Goal: Task Accomplishment & Management: Manage account settings

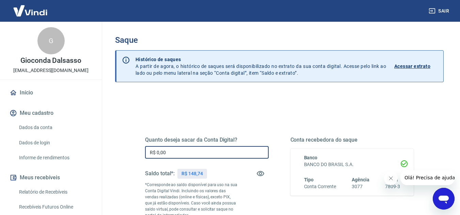
drag, startPoint x: 184, startPoint y: 151, endPoint x: 140, endPoint y: 143, distance: 45.6
type input "R$ 148,74"
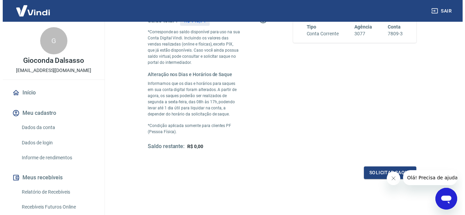
scroll to position [170, 0]
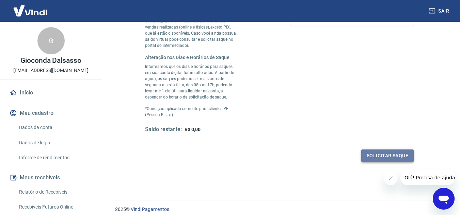
click at [392, 158] on button "Solicitar saque" at bounding box center [387, 156] width 52 height 13
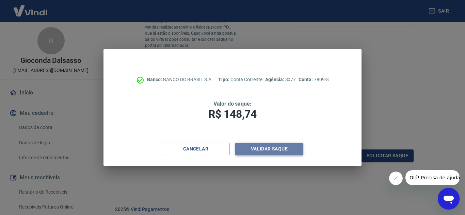
click at [272, 156] on button "Validar saque" at bounding box center [269, 149] width 68 height 13
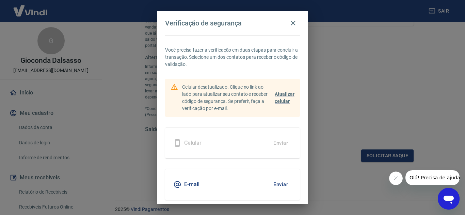
click at [272, 154] on div "Celular Enviar" at bounding box center [232, 143] width 135 height 31
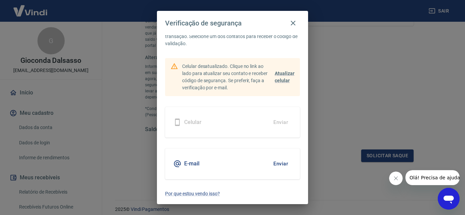
click at [223, 164] on div "E-mail Enviar" at bounding box center [232, 164] width 135 height 31
click at [270, 161] on button "Enviar" at bounding box center [281, 164] width 22 height 14
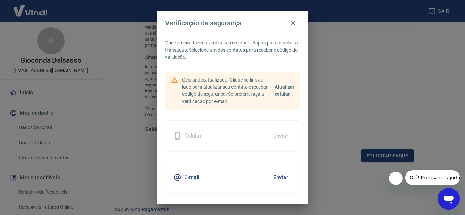
scroll to position [0, 0]
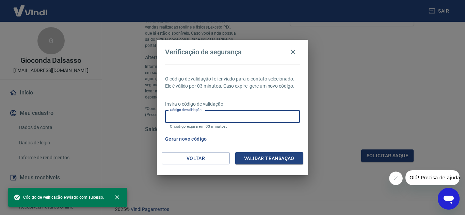
click at [207, 112] on input "Código de validação" at bounding box center [232, 117] width 135 height 13
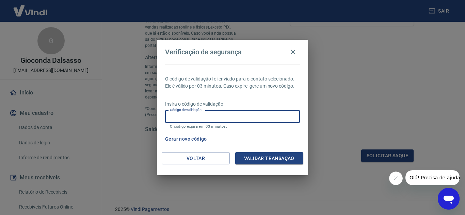
paste input "403290"
type input "403290"
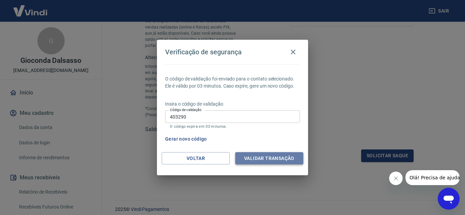
click at [274, 160] on button "Validar transação" at bounding box center [269, 158] width 68 height 13
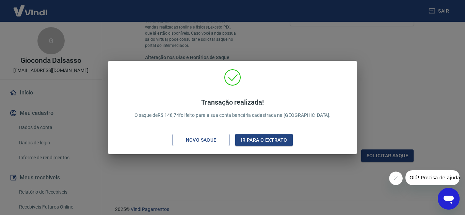
click at [229, 161] on div "Transação realizada! O saque de R$ 148,74 foi feito para a sua conta bancária c…" at bounding box center [232, 107] width 465 height 215
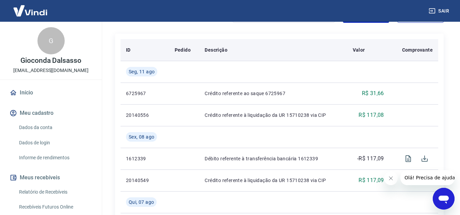
scroll to position [49, 0]
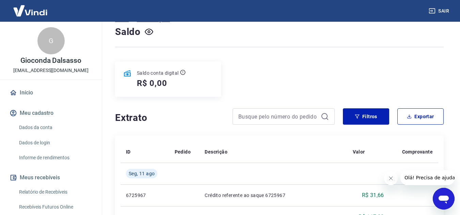
click at [252, 110] on div at bounding box center [283, 117] width 102 height 16
click at [252, 111] on div at bounding box center [283, 117] width 102 height 16
click at [252, 116] on input at bounding box center [278, 117] width 80 height 10
paste input "17545837186584"
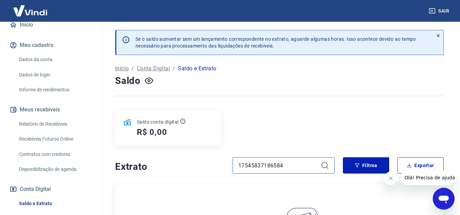
type input "17545837186584"
click at [157, 64] on div "Início / Conta Digital / Saldo e Extrato" at bounding box center [279, 68] width 328 height 11
click at [158, 67] on p "Conta Digital" at bounding box center [153, 69] width 33 height 8
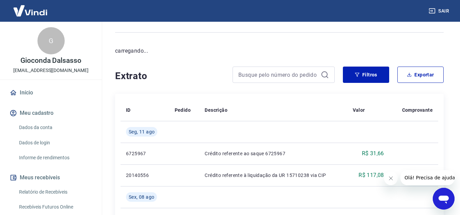
scroll to position [68, 0]
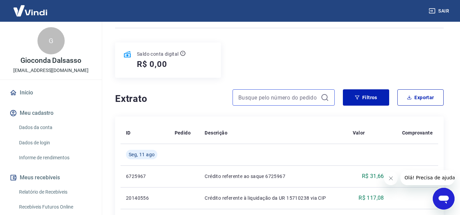
click at [254, 101] on input at bounding box center [278, 98] width 80 height 10
click at [57, 197] on link "Relatório de Recebíveis" at bounding box center [54, 193] width 77 height 14
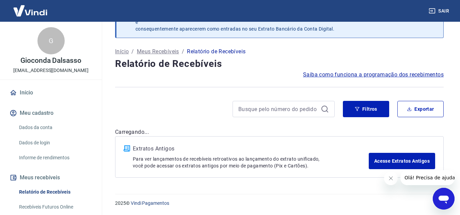
scroll to position [68, 0]
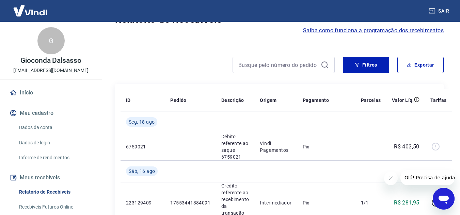
click at [284, 109] on th "Origem" at bounding box center [275, 101] width 43 height 22
click at [258, 63] on input at bounding box center [278, 65] width 80 height 10
paste input "17545837186584"
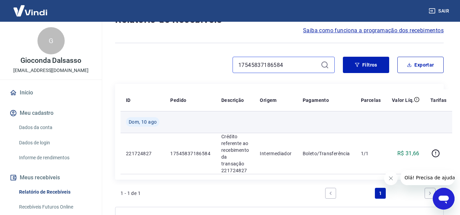
scroll to position [102, 0]
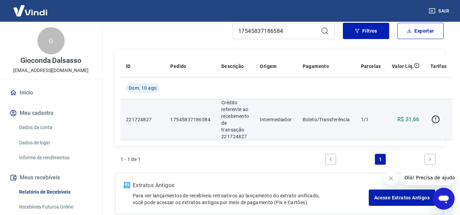
click at [295, 104] on td "Intermediador" at bounding box center [275, 119] width 43 height 41
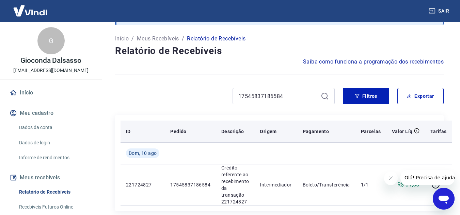
scroll to position [71, 0]
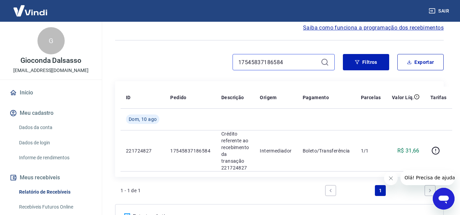
drag, startPoint x: 297, startPoint y: 61, endPoint x: 204, endPoint y: 53, distance: 92.9
click at [205, 53] on div "Após o envio das liquidações aparecerem no Relatório de Recebíveis, elas podem …" at bounding box center [279, 102] width 345 height 303
paste input "1648556269"
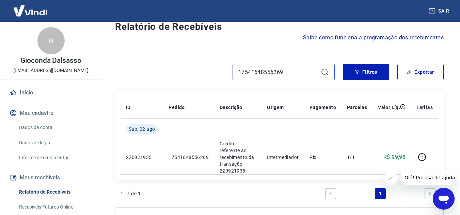
scroll to position [57, 0]
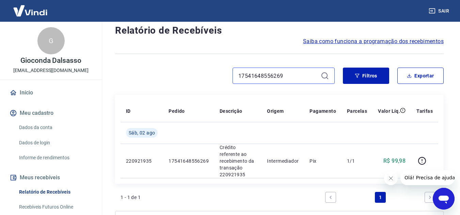
drag, startPoint x: 293, startPoint y: 77, endPoint x: 190, endPoint y: 74, distance: 103.9
click at [190, 74] on div "17541648556269" at bounding box center [225, 76] width 220 height 16
paste input "17520997566563"
type input "17520997566563"
click at [327, 74] on icon at bounding box center [325, 76] width 8 height 8
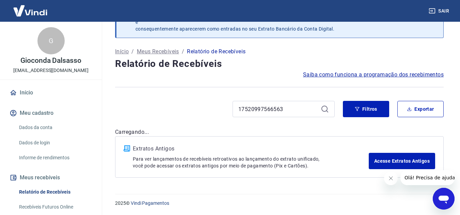
scroll to position [24, 0]
click at [328, 110] on icon at bounding box center [325, 109] width 8 height 8
click at [325, 109] on icon at bounding box center [325, 109] width 8 height 8
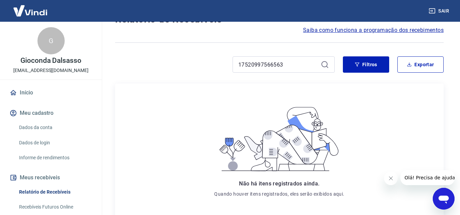
scroll to position [23, 0]
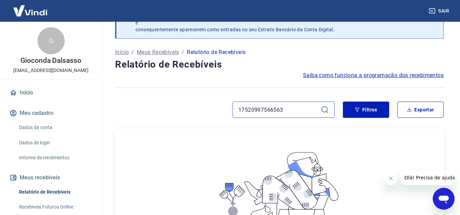
drag, startPoint x: 292, startPoint y: 113, endPoint x: 225, endPoint y: 101, distance: 68.7
click at [225, 101] on div "Após o envio das liquidações aparecerem no Relatório de Recebíveis, elas podem …" at bounding box center [279, 162] width 345 height 327
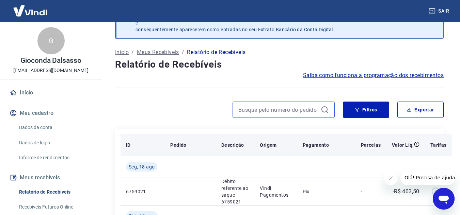
scroll to position [57, 0]
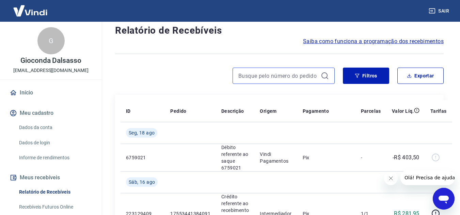
click at [261, 79] on input at bounding box center [278, 76] width 80 height 10
type input "17520997566563"
click at [289, 77] on input "17520997566563" at bounding box center [278, 76] width 80 height 10
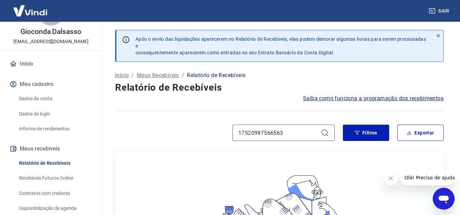
scroll to position [68, 0]
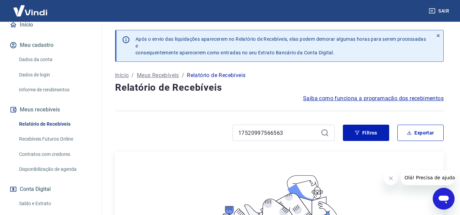
click at [49, 124] on link "Relatório de Recebíveis" at bounding box center [54, 124] width 77 height 14
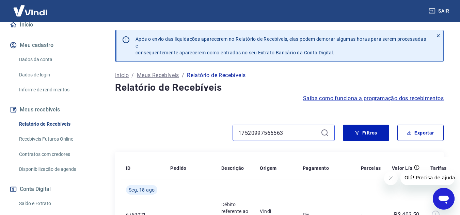
drag, startPoint x: 266, startPoint y: 131, endPoint x: 220, endPoint y: 122, distance: 46.9
click at [220, 126] on div "17520997566563" at bounding box center [225, 133] width 220 height 16
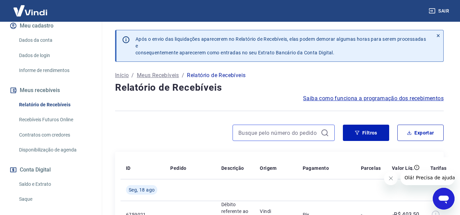
scroll to position [102, 0]
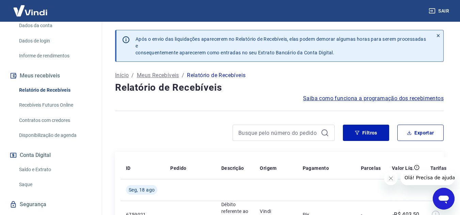
drag, startPoint x: 33, startPoint y: 172, endPoint x: 34, endPoint y: 152, distance: 20.4
click at [33, 172] on link "Saldo e Extrato" at bounding box center [54, 170] width 77 height 14
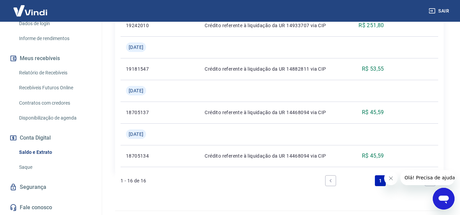
scroll to position [715, 0]
